Goal: Transaction & Acquisition: Book appointment/travel/reservation

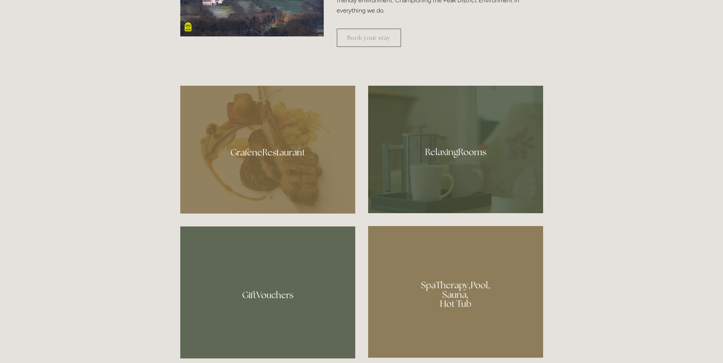
scroll to position [532, 0]
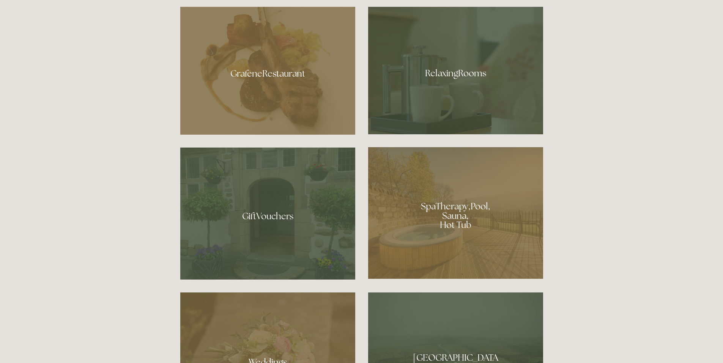
click at [470, 71] on div at bounding box center [455, 71] width 175 height 128
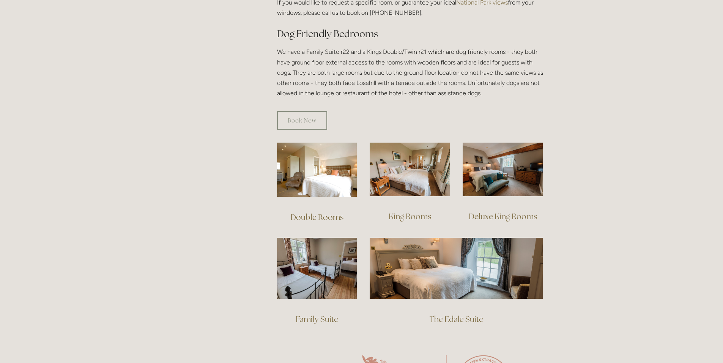
scroll to position [228, 0]
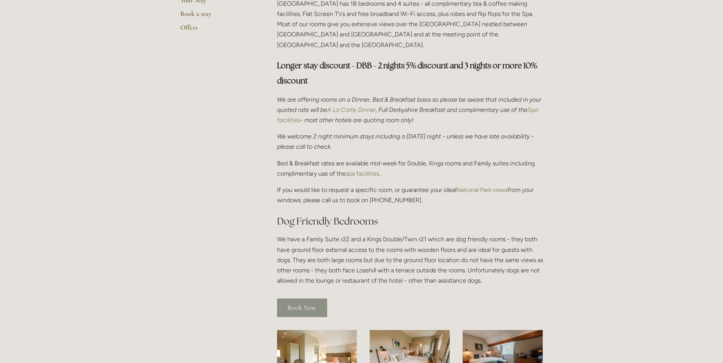
click at [315, 303] on link "Book Now" at bounding box center [302, 308] width 50 height 19
